Goal: Information Seeking & Learning: Learn about a topic

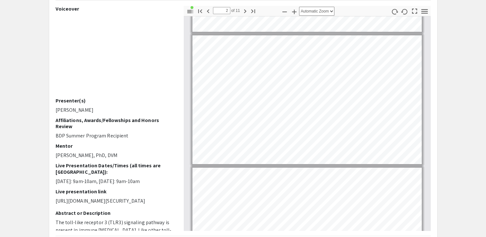
scroll to position [83, 0]
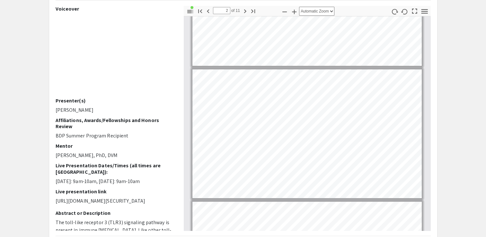
type input "1"
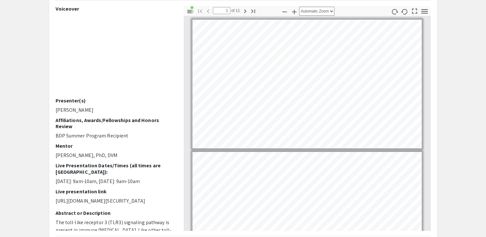
scroll to position [0, 0]
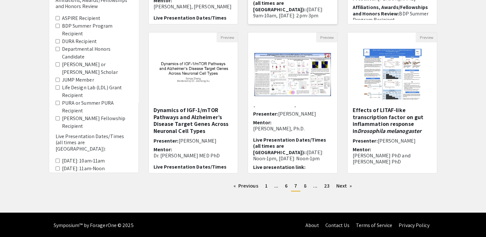
scroll to position [188, 0]
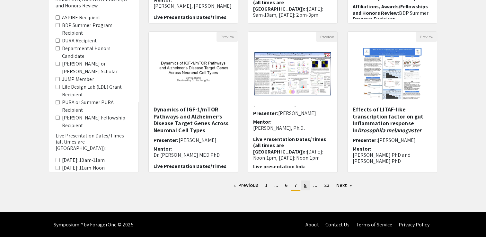
click at [306, 186] on span "8" at bounding box center [305, 185] width 3 height 7
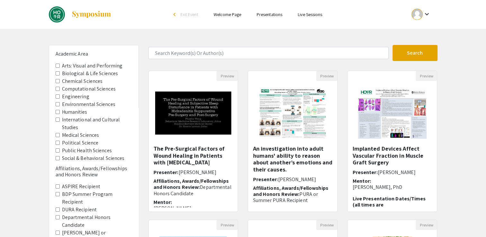
scroll to position [18, 0]
click at [57, 74] on Sciences "Biological & Life Sciences" at bounding box center [58, 75] width 4 height 4
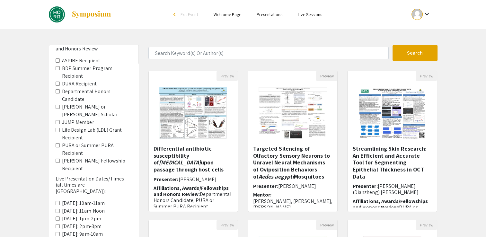
scroll to position [144, 0]
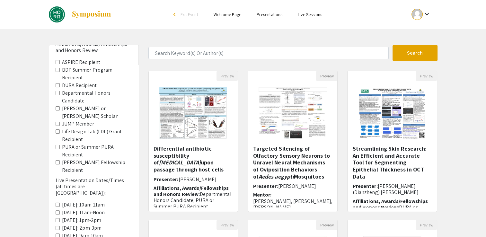
click at [81, 93] on label "Departmental Honors Candidate" at bounding box center [97, 96] width 70 height 15
click at [60, 93] on Candidate "Departmental Honors Candidate" at bounding box center [58, 93] width 4 height 4
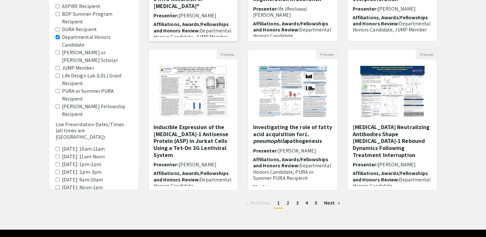
scroll to position [32, 0]
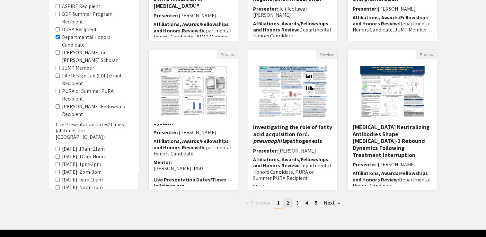
click at [285, 204] on link "page 2" at bounding box center [288, 203] width 9 height 10
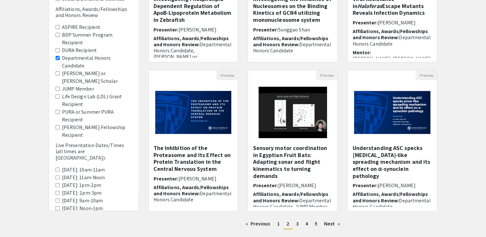
scroll to position [150, 0]
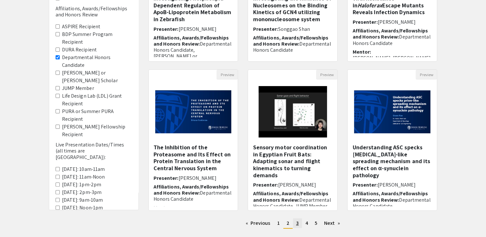
click at [295, 222] on link "page 3" at bounding box center [297, 224] width 9 height 10
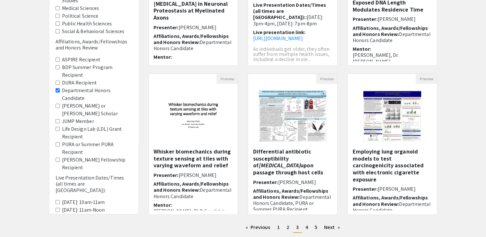
scroll to position [147, 0]
click at [307, 231] on link "page 4" at bounding box center [307, 227] width 9 height 10
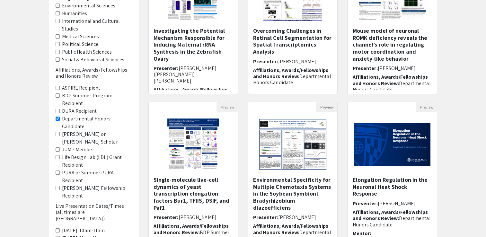
scroll to position [188, 0]
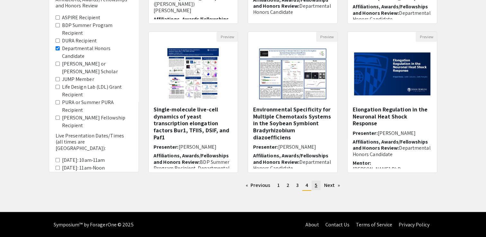
click at [315, 186] on span "5" at bounding box center [316, 185] width 3 height 7
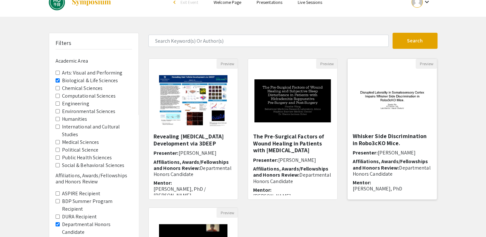
scroll to position [21, 0]
click at [370, 87] on img at bounding box center [392, 101] width 89 height 56
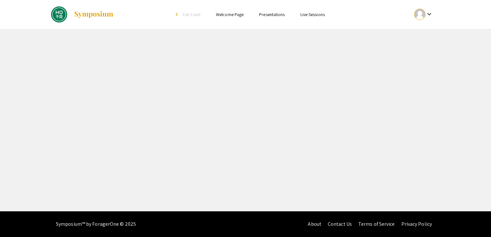
select select "custom"
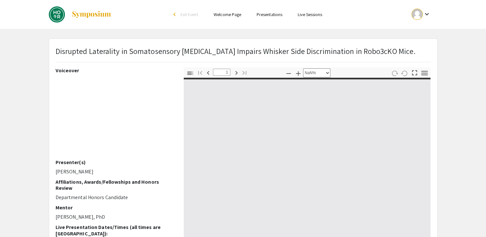
type input "0"
select select "custom"
type input "1"
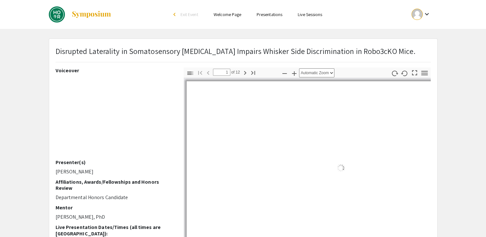
select select "auto"
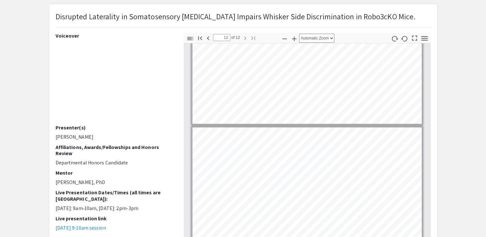
scroll to position [157, 0]
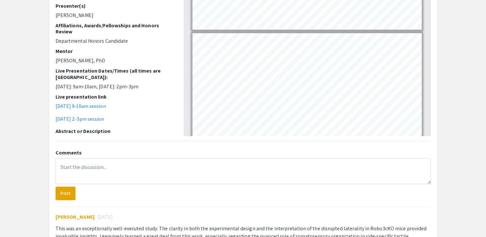
type input "7"
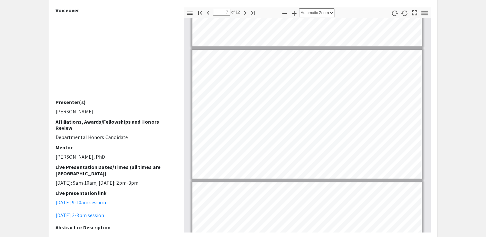
scroll to position [0, 0]
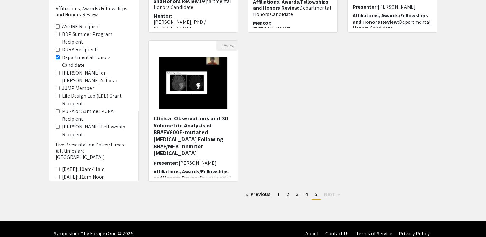
scroll to position [188, 0]
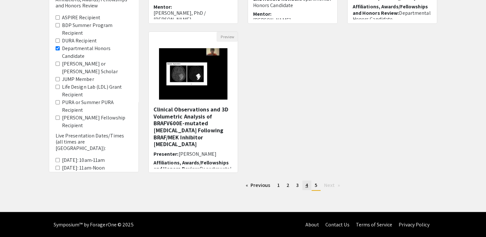
click at [303, 185] on link "page 4" at bounding box center [307, 186] width 9 height 10
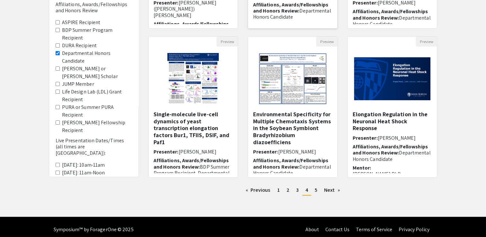
scroll to position [188, 0]
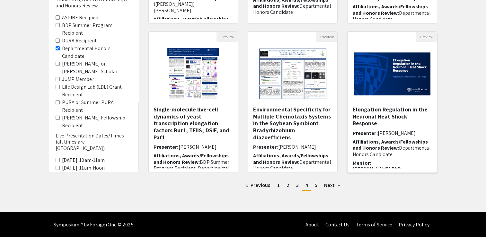
click at [385, 101] on img at bounding box center [392, 74] width 89 height 56
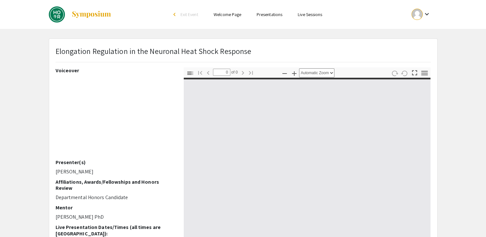
select select "custom"
type input "1"
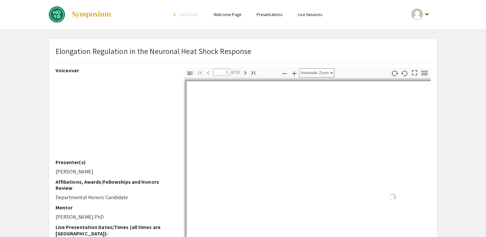
select select "auto"
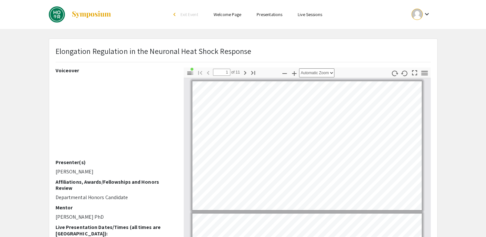
scroll to position [1, 0]
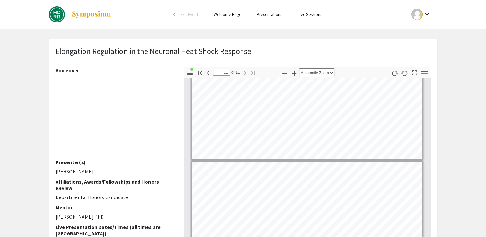
type input "10"
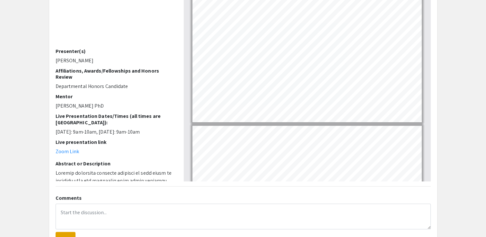
scroll to position [130, 0]
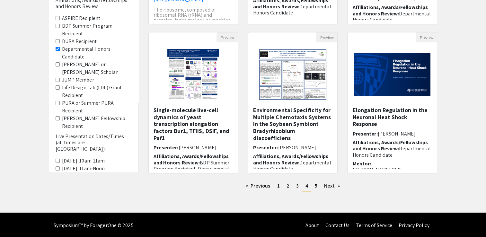
scroll to position [188, 0]
